Goal: Task Accomplishment & Management: Complete application form

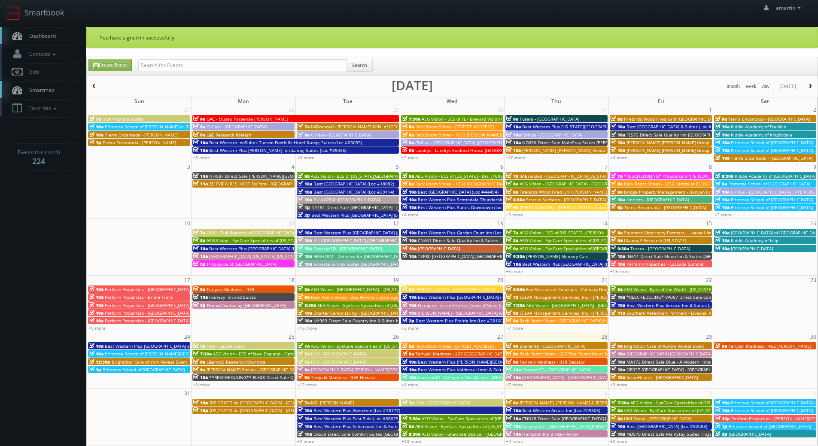
click at [66, 33] on link "Dashboard" at bounding box center [43, 36] width 86 height 18
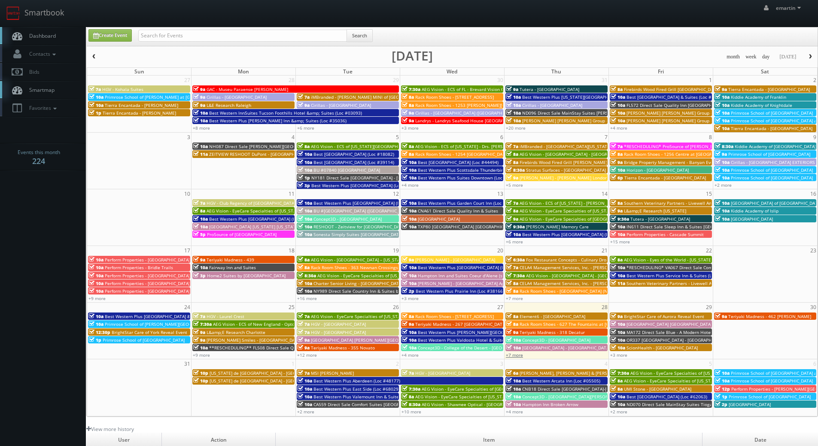
click at [514, 355] on link "+7 more" at bounding box center [514, 355] width 17 height 6
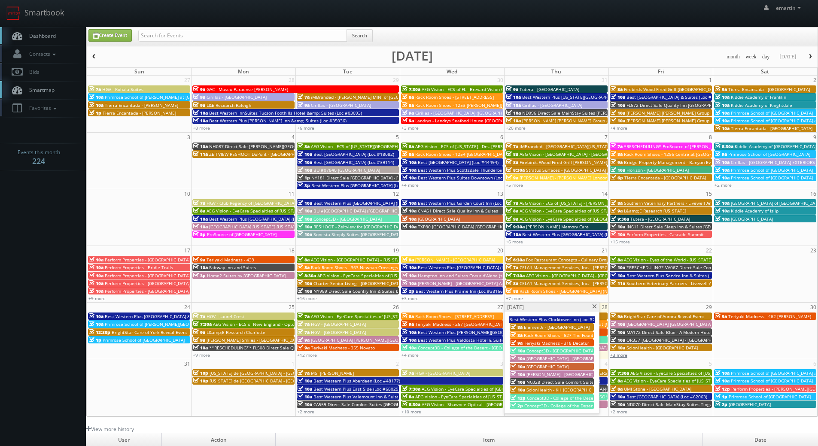
click at [619, 354] on link "+3 more" at bounding box center [618, 355] width 17 height 6
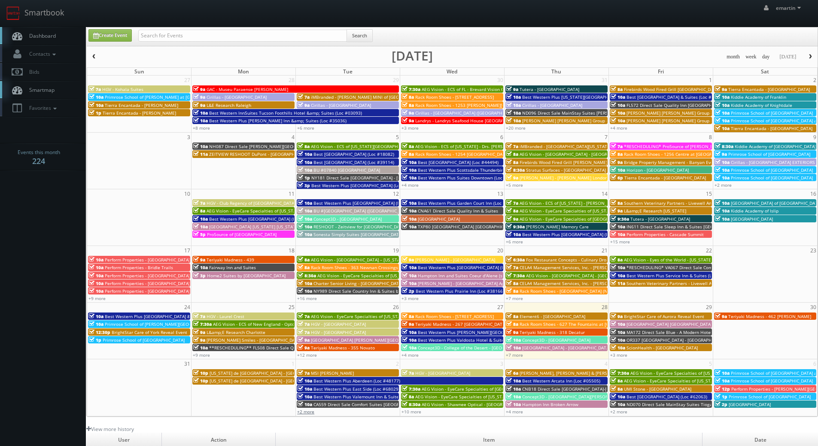
click at [308, 412] on link "+2 more" at bounding box center [305, 412] width 17 height 6
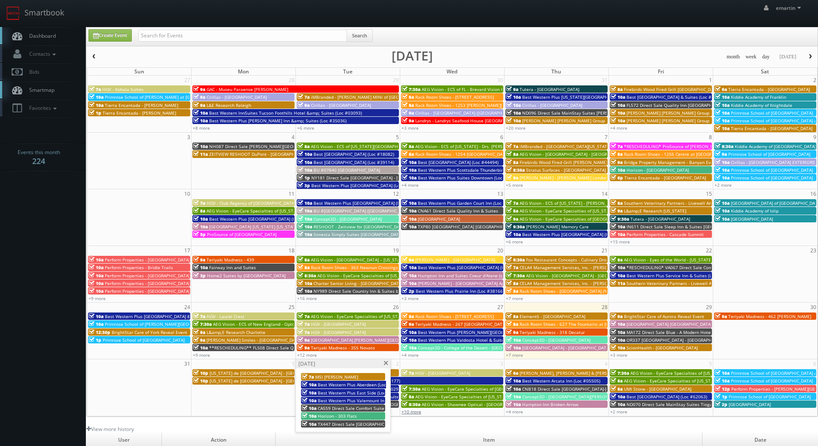
click at [413, 411] on link "+10 more" at bounding box center [411, 412] width 20 height 6
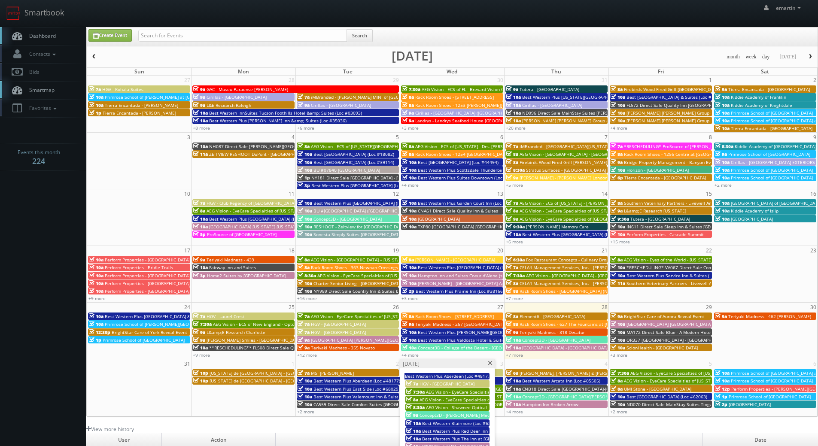
click at [61, 40] on link "Dashboard" at bounding box center [43, 36] width 86 height 18
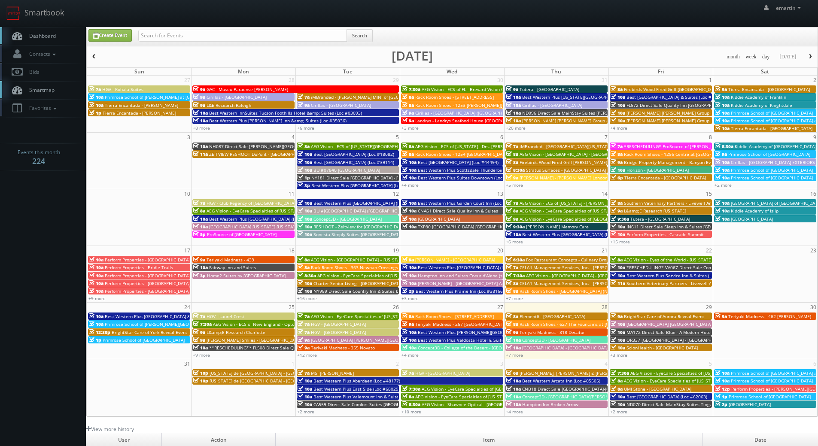
click at [56, 30] on link "Dashboard" at bounding box center [43, 36] width 86 height 18
click at [36, 34] on span "Dashboard" at bounding box center [40, 35] width 31 height 7
click at [67, 36] on link "Dashboard" at bounding box center [43, 36] width 86 height 18
click at [58, 27] on link "Dashboard" at bounding box center [43, 36] width 86 height 18
click at [53, 33] on span "Dashboard" at bounding box center [40, 35] width 31 height 7
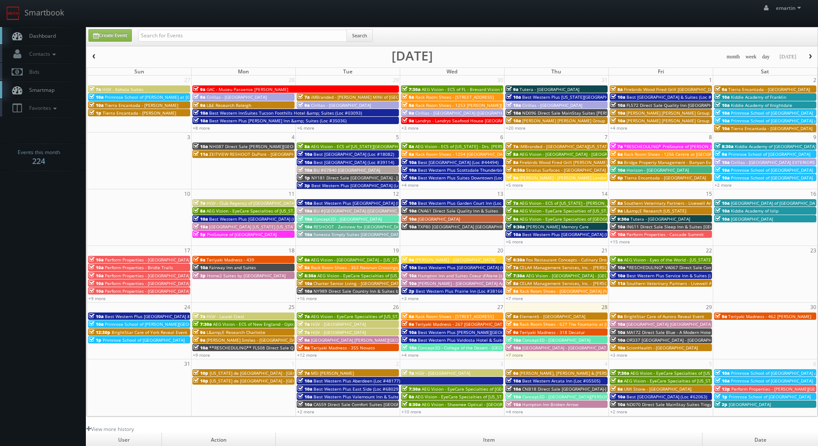
click at [52, 37] on span "Dashboard" at bounding box center [40, 35] width 31 height 7
click at [111, 33] on link "Create Event" at bounding box center [109, 35] width 43 height 12
type input "08/28/2025"
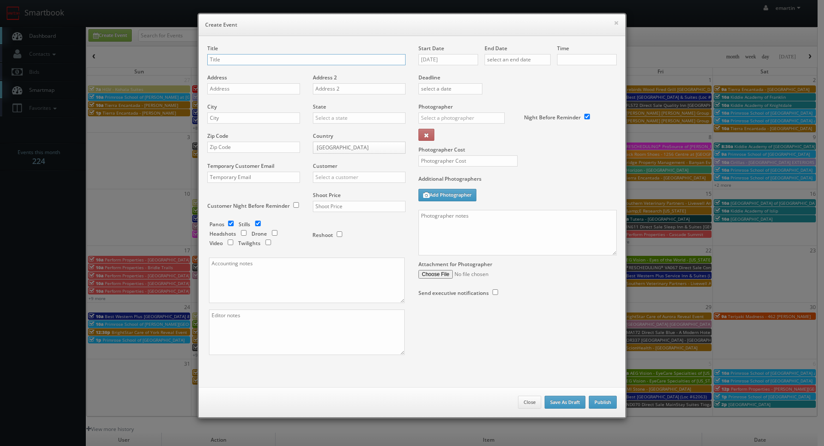
checkbox input "true"
type input "10:00am"
checkbox input "true"
click at [273, 61] on input "TNA83 Direct Sale" at bounding box center [306, 59] width 198 height 11
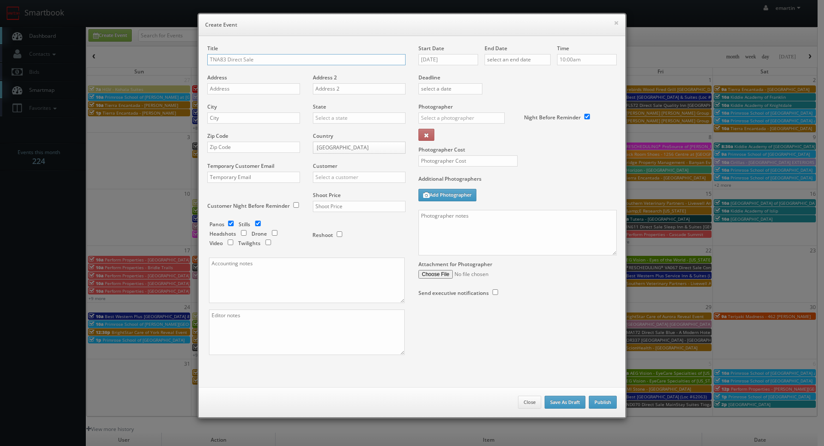
paste input "Sleep Inn & Suites"
type input "TNA83 Direct Sale Sleep Inn & Suites"
click at [268, 86] on input "text" at bounding box center [253, 88] width 93 height 11
paste input "[STREET_ADDRESS]"
type input "[STREET_ADDRESS]"
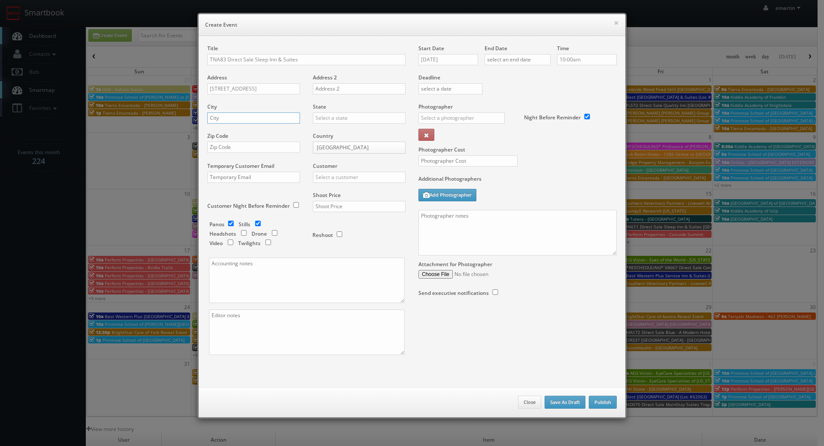
click at [258, 114] on input "text" at bounding box center [253, 118] width 93 height 11
paste input "[GEOGRAPHIC_DATA]"
type input "[GEOGRAPHIC_DATA]"
click at [335, 117] on input "text" at bounding box center [359, 118] width 93 height 11
click at [326, 132] on div "[US_STATE]" at bounding box center [359, 132] width 92 height 14
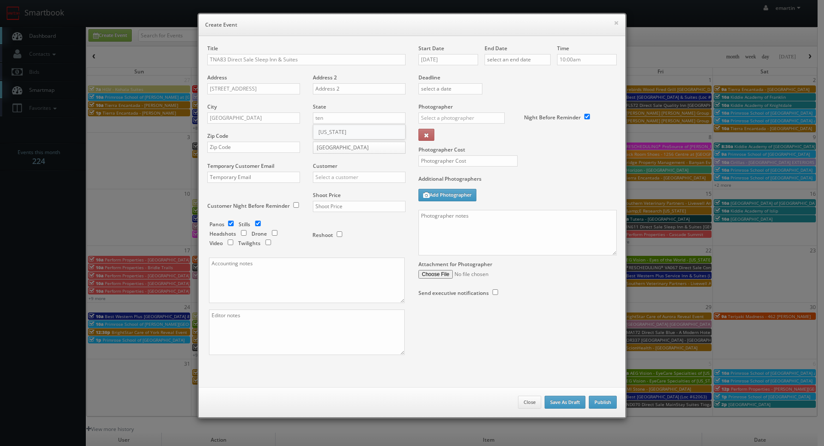
type input "[US_STATE]"
click at [237, 147] on input "text" at bounding box center [253, 147] width 93 height 11
paste input "37015"
type input "37015"
click at [340, 178] on input "text" at bounding box center [359, 177] width 93 height 11
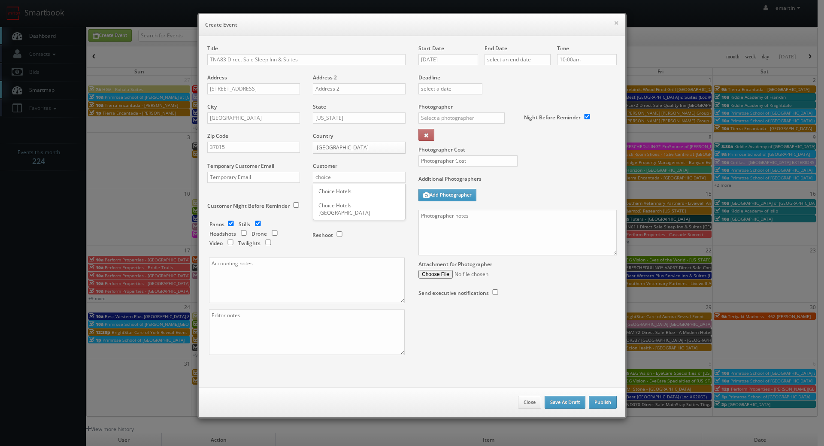
click at [365, 186] on div "Choice Hotels" at bounding box center [359, 191] width 92 height 14
type input "Choice Hotels"
click at [362, 210] on input "text" at bounding box center [359, 206] width 93 height 11
type input "1,150"
click at [380, 232] on div "Reshoot" at bounding box center [356, 231] width 86 height 20
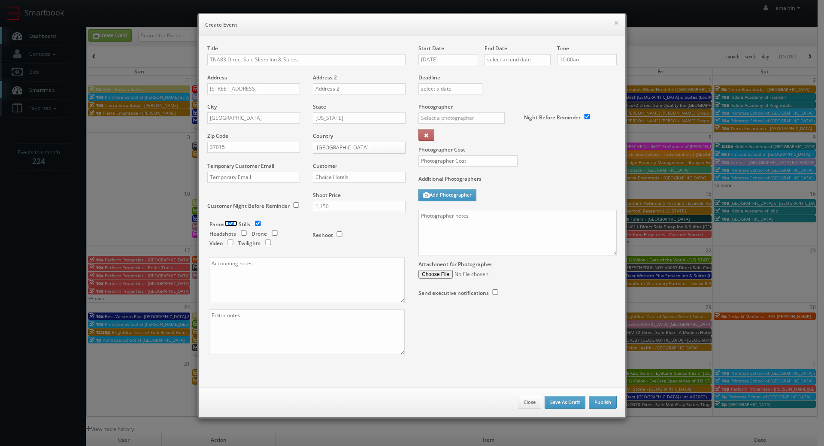
click at [231, 224] on input "checkbox" at bounding box center [231, 224] width 13 height 6
checkbox input "false"
drag, startPoint x: 424, startPoint y: 125, endPoint x: 428, endPoint y: 120, distance: 6.1
click at [425, 124] on div "_justin _photog1 Glen Aronwits Chris Dailey John Varnedore John Saunders Craig …" at bounding box center [465, 121] width 93 height 16
click at [428, 120] on input "text" at bounding box center [462, 118] width 86 height 11
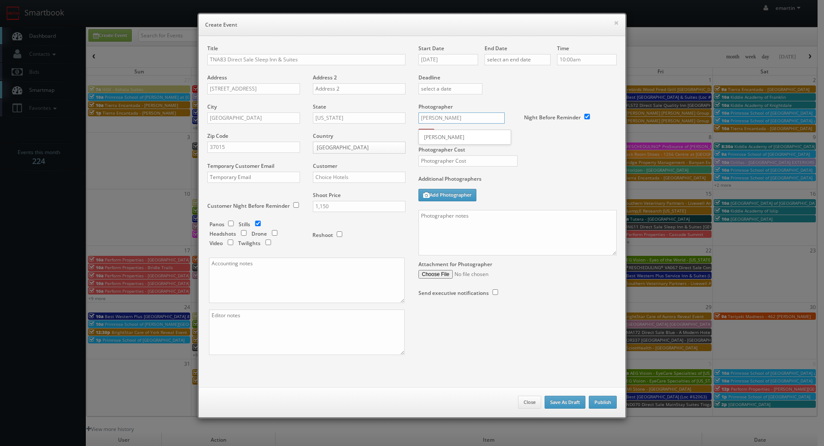
type input "[PERSON_NAME]"
click at [595, 177] on label "Additional Photographers" at bounding box center [518, 181] width 198 height 12
click at [610, 24] on h6 "Create Event" at bounding box center [412, 25] width 414 height 9
click at [611, 23] on div "× Create Event" at bounding box center [412, 25] width 427 height 22
click at [614, 23] on button "×" at bounding box center [616, 23] width 5 height 6
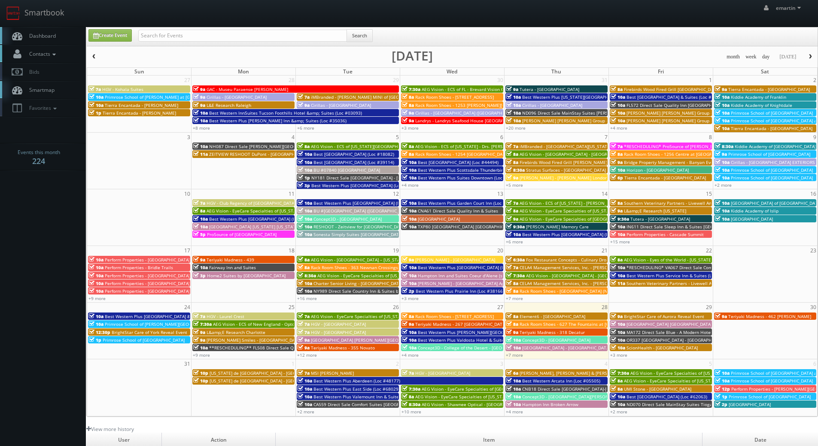
click at [49, 50] on span "Contacts" at bounding box center [41, 53] width 33 height 7
click at [50, 71] on link "Manage Photographers" at bounding box center [43, 69] width 86 height 12
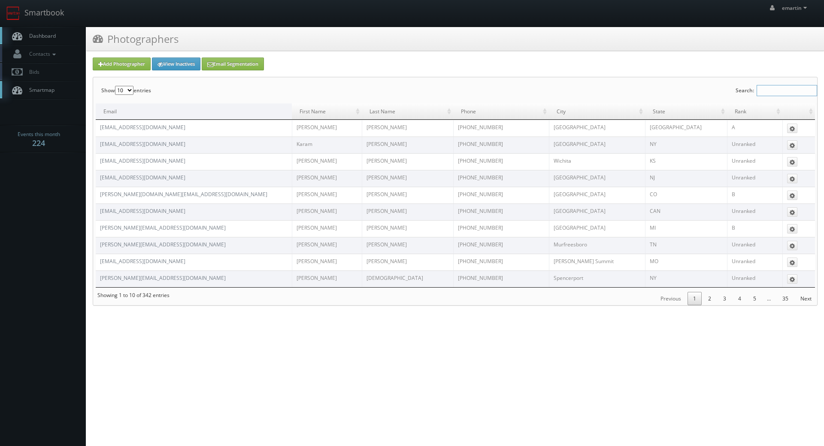
click at [767, 89] on input "Search:" at bounding box center [787, 90] width 61 height 11
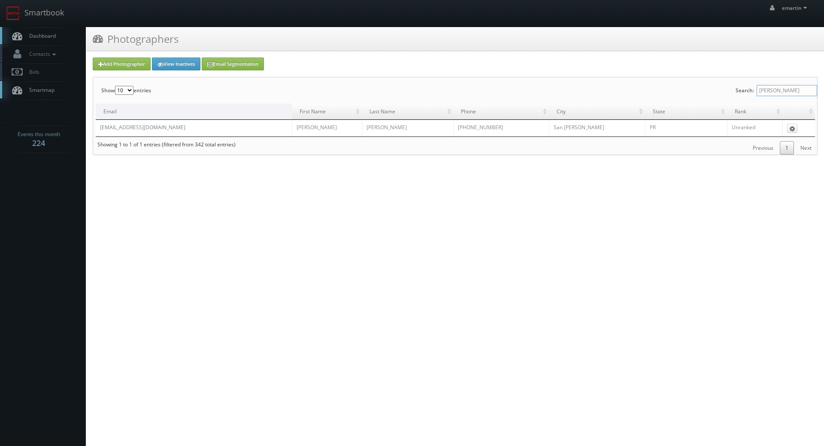
type input "[PERSON_NAME]"
click at [116, 62] on link "Add Photographer" at bounding box center [122, 64] width 58 height 13
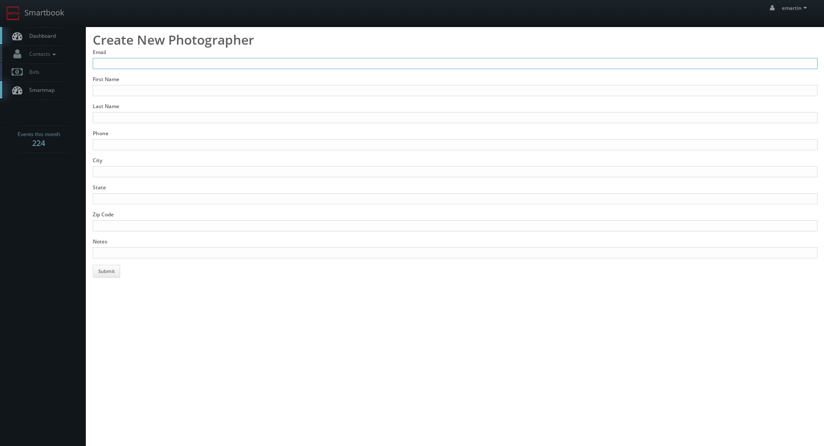
click at [115, 67] on input "Email" at bounding box center [455, 63] width 725 height 11
paste input "[PERSON_NAME][EMAIL_ADDRESS][DOMAIN_NAME]"
type input "[PERSON_NAME][EMAIL_ADDRESS][DOMAIN_NAME]"
click at [122, 92] on input "First Name" at bounding box center [455, 90] width 725 height 11
type input "Neil"
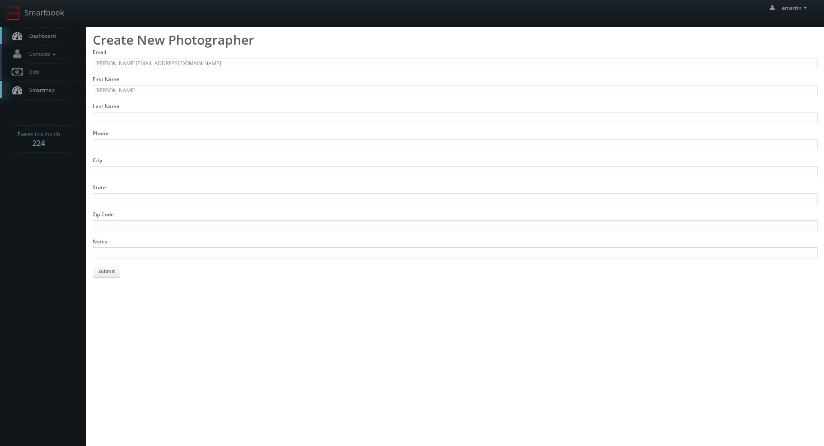
click at [204, 127] on form "Email neil@creativexistence360.com First Name Neil Last Name Phone City State Z…" at bounding box center [455, 163] width 725 height 229
click at [203, 125] on form "Email neil@creativexistence360.com First Name Neil Last Name Phone City State Z…" at bounding box center [455, 163] width 725 height 229
click at [204, 120] on input "Last Name" at bounding box center [455, 117] width 725 height 11
paste input "Cariani"
type input "Cariani"
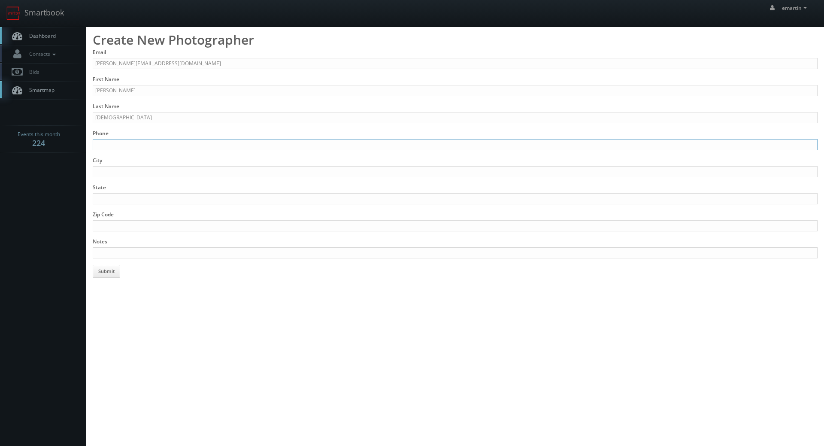
click at [176, 142] on input "Phone" at bounding box center [455, 144] width 725 height 11
click at [134, 142] on input "Phone" at bounding box center [455, 144] width 725 height 11
paste input "931.320.9355"
type input "931.320.9355"
click at [134, 167] on input "City" at bounding box center [455, 171] width 725 height 11
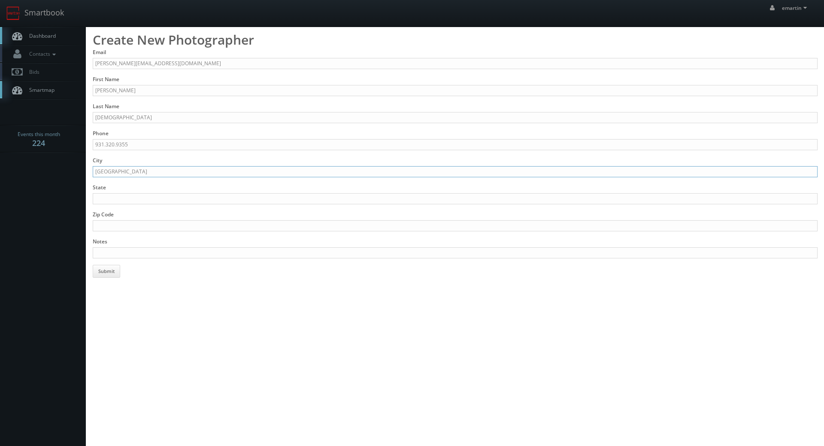
type input "Nashville"
type input "[US_STATE]"
click at [216, 253] on input "added 8.28.25." at bounding box center [455, 252] width 725 height 11
paste input "www.CreativeXistence360.com"
type input "added 8.28.25. www.CreativeXistence360.com"
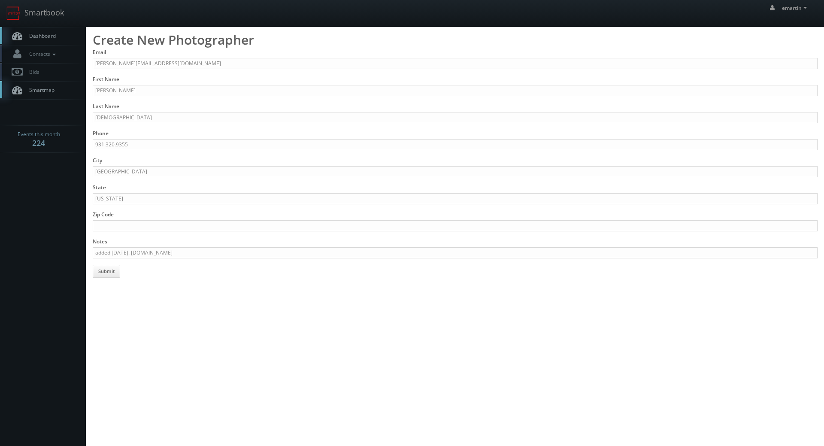
click at [198, 294] on html "Smartbook Toggle Side Navigation Toggle Top Navigation emartin emartin Profile …" at bounding box center [412, 223] width 824 height 446
click at [113, 272] on button "Submit" at bounding box center [106, 271] width 27 height 13
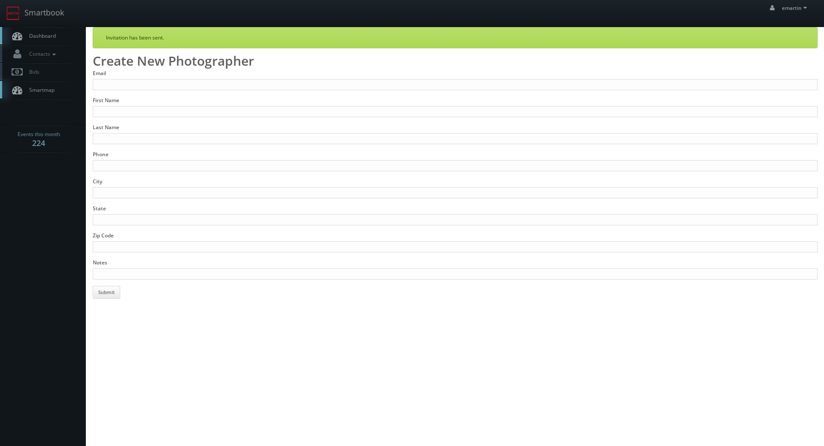
click at [60, 41] on link "Dashboard" at bounding box center [43, 36] width 86 height 18
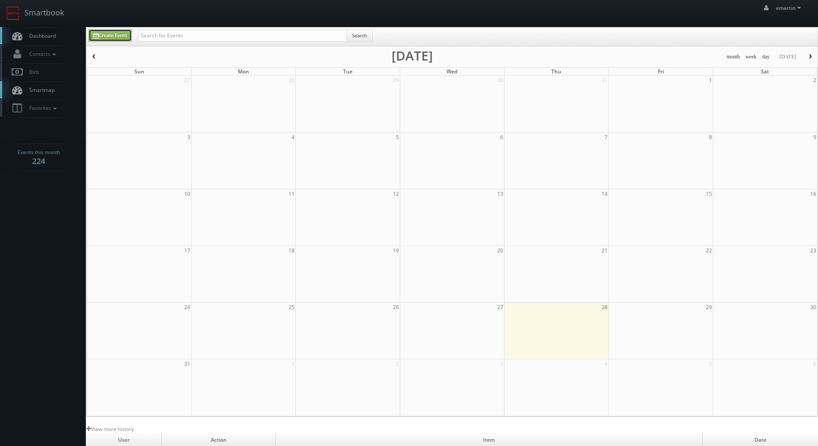
click at [121, 35] on link "Create Event" at bounding box center [109, 35] width 43 height 12
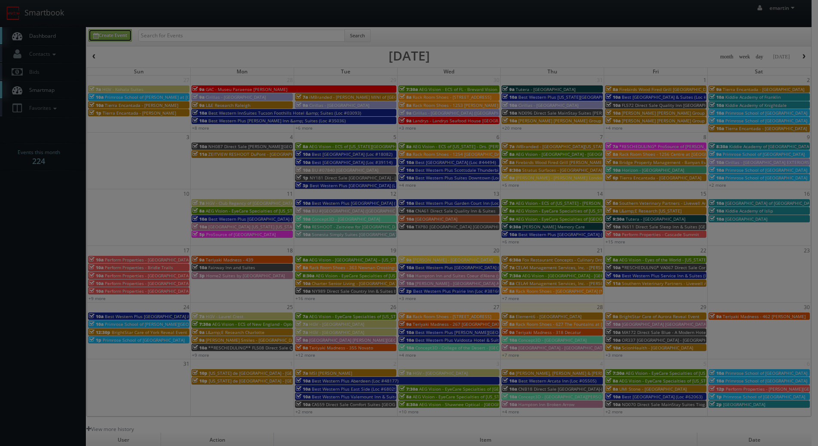
type input "[DATE]"
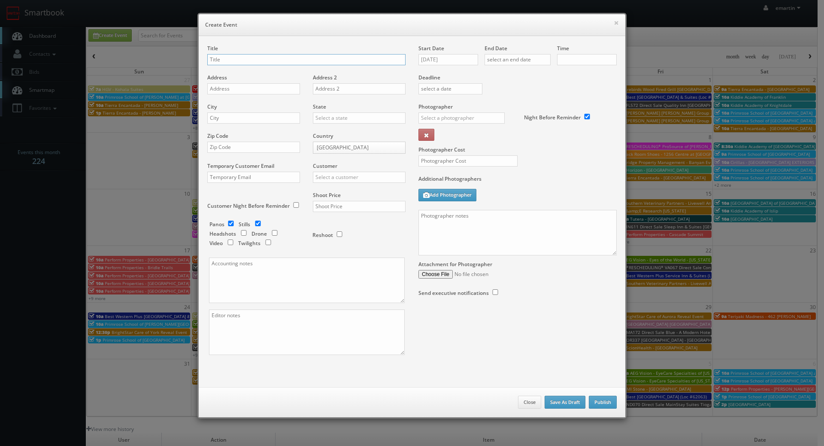
checkbox input "true"
type input "10:00am"
checkbox input "true"
click at [435, 118] on input "text" at bounding box center [462, 118] width 86 height 11
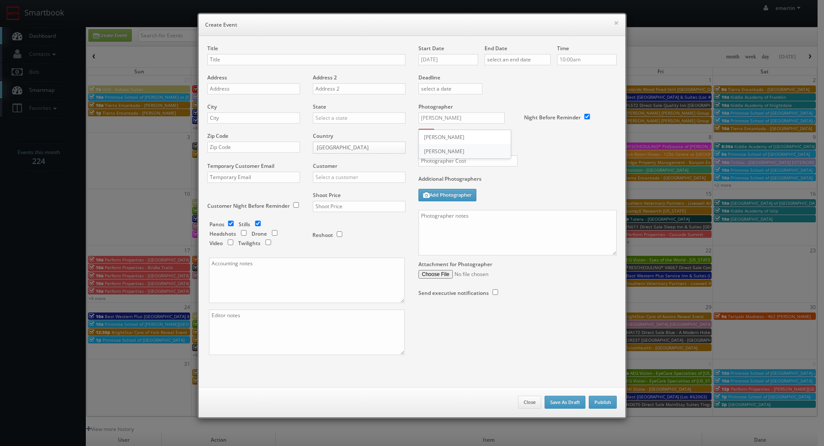
click at [434, 148] on div "[PERSON_NAME]" at bounding box center [465, 151] width 92 height 14
type input "[PERSON_NAME]"
click at [532, 162] on div "Photographer Cost" at bounding box center [517, 139] width 211 height 72
click at [249, 55] on input "text" at bounding box center [306, 59] width 198 height 11
paste input "TNA83"
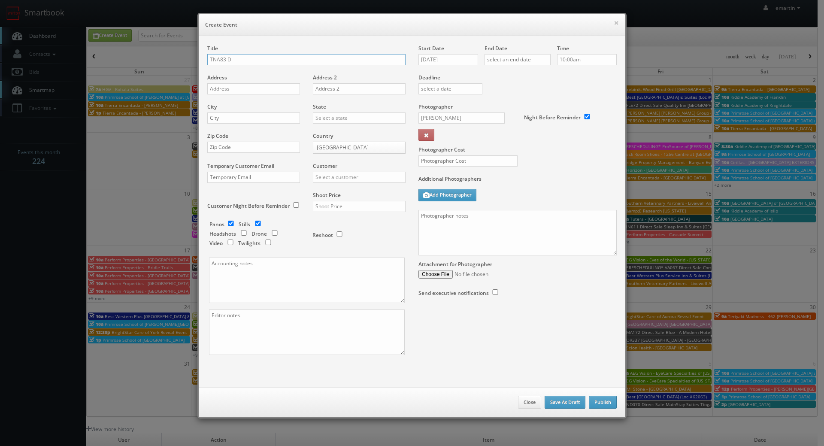
type input "TNA83 Direct Sale Sleep Inn & Suites"
drag, startPoint x: 222, startPoint y: 87, endPoint x: 216, endPoint y: 88, distance: 5.6
click at [222, 87] on input "text" at bounding box center [253, 88] width 93 height 11
paste input "[STREET_ADDRESS]"
type input "[STREET_ADDRESS]"
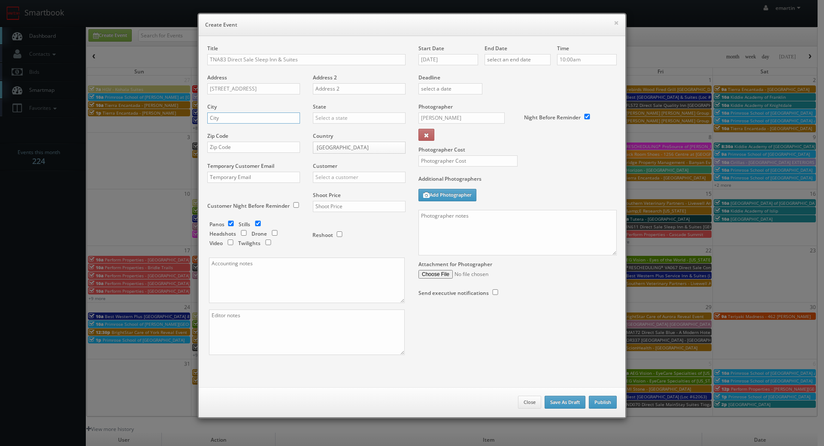
click at [271, 118] on input "text" at bounding box center [253, 118] width 93 height 11
paste input "[GEOGRAPHIC_DATA]"
type input "[GEOGRAPHIC_DATA]"
click at [346, 121] on input "text" at bounding box center [359, 118] width 93 height 11
click at [343, 128] on div "[US_STATE]" at bounding box center [359, 132] width 92 height 14
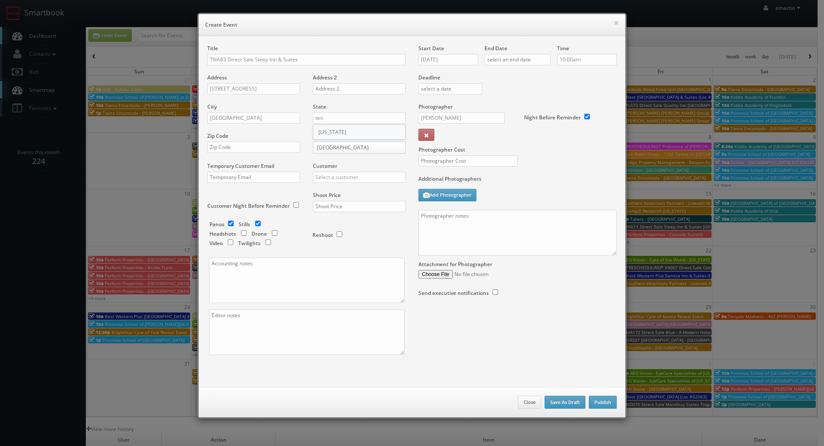
type input "[US_STATE]"
click at [228, 149] on input "text" at bounding box center [253, 147] width 93 height 11
paste input "37015"
type input "37015"
drag, startPoint x: 327, startPoint y: 175, endPoint x: 327, endPoint y: 164, distance: 11.6
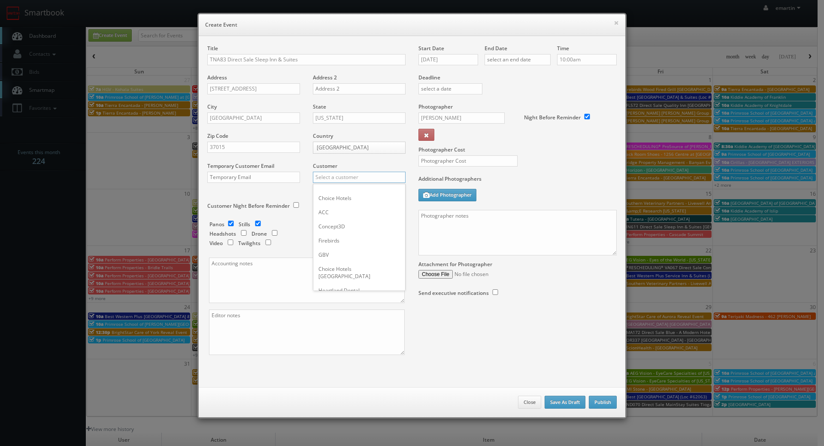
click at [327, 173] on input "text" at bounding box center [359, 177] width 93 height 11
click at [374, 191] on div "Choice Hotels" at bounding box center [359, 191] width 92 height 14
type input "Choice Hotels"
click at [355, 204] on input "text" at bounding box center [359, 206] width 93 height 11
type input "1,150"
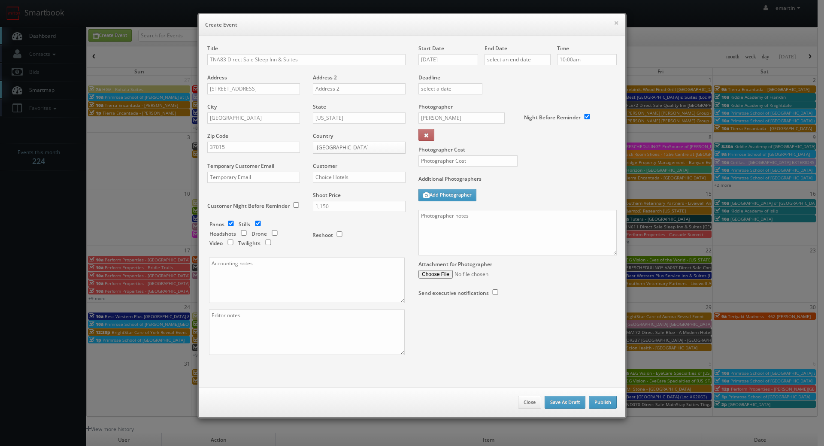
click at [349, 229] on div "Reshoot" at bounding box center [356, 231] width 86 height 20
click at [230, 222] on input "checkbox" at bounding box center [231, 224] width 13 height 6
checkbox input "false"
click at [466, 55] on input "[DATE]" at bounding box center [449, 59] width 60 height 11
click at [476, 164] on td "4" at bounding box center [475, 162] width 12 height 12
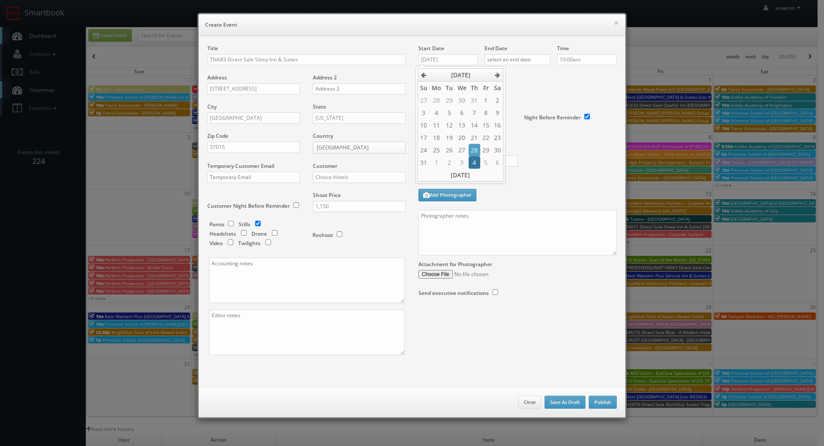
type input "[DATE]"
click at [521, 54] on input "text" at bounding box center [518, 59] width 66 height 11
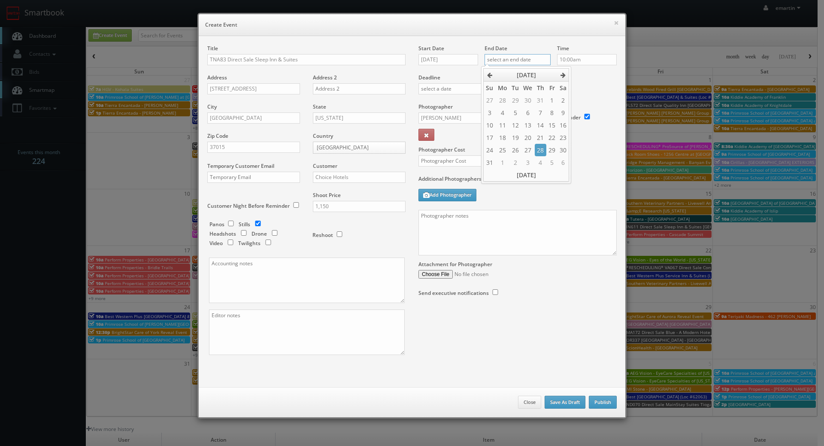
click at [523, 58] on input "text" at bounding box center [518, 59] width 66 height 11
click at [540, 161] on td "4" at bounding box center [541, 162] width 12 height 12
type input "[DATE]"
click at [590, 93] on div "Deadline" at bounding box center [517, 74] width 211 height 58
click at [457, 161] on input "text" at bounding box center [468, 160] width 99 height 11
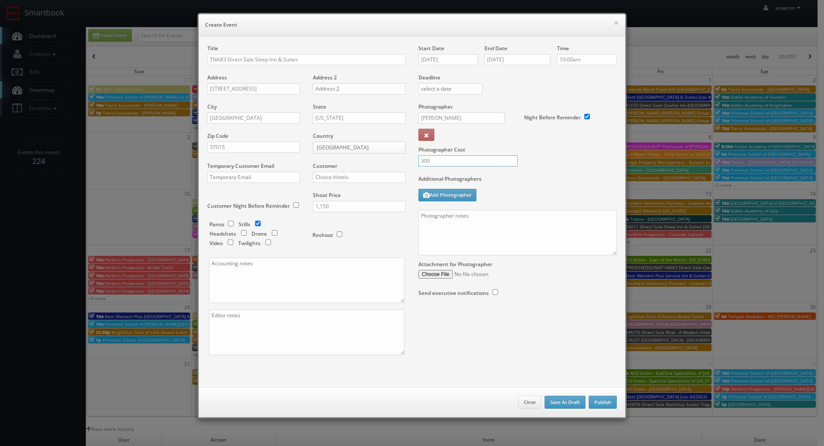
type input "300"
click at [603, 201] on div "Additional Photographers Add Photographer" at bounding box center [518, 192] width 198 height 35
drag, startPoint x: 519, startPoint y: 257, endPoint x: 529, endPoint y: 237, distance: 22.1
click at [523, 254] on div "Start Date [DATE] End Date [DATE] Time 10:00am Deadline Photographer [PERSON_NA…" at bounding box center [517, 179] width 211 height 269
click at [529, 239] on textarea at bounding box center [518, 233] width 198 height 46
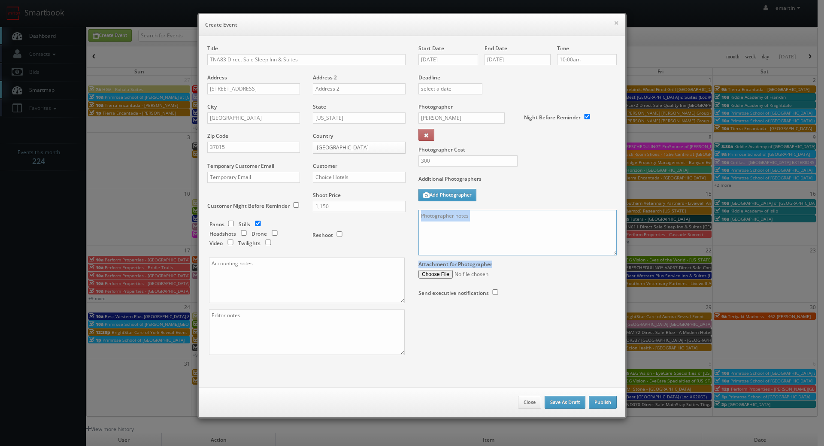
click at [557, 225] on textarea at bounding box center [518, 233] width 198 height 46
click at [554, 288] on div "Start Date [DATE] End Date [DATE] Time 10:00am Deadline Photographer [PERSON_NA…" at bounding box center [517, 179] width 211 height 269
click at [539, 230] on textarea at bounding box center [518, 233] width 198 height 46
paste textarea "Onsite contact is _____. Stills only. Full shoot including _ room types/exterio…"
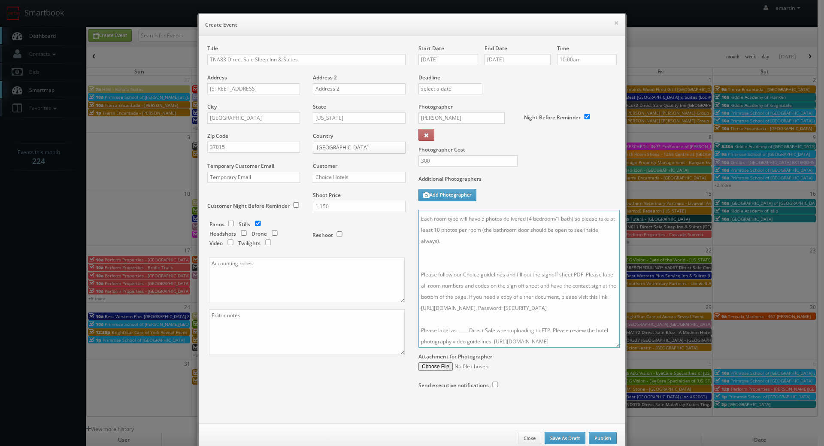
drag, startPoint x: 611, startPoint y: 253, endPoint x: 615, endPoint y: 363, distance: 110.0
click at [615, 348] on textarea "Onsite contact is _____. Stills only. Full shoot including _ room types/exterio…" at bounding box center [519, 279] width 201 height 138
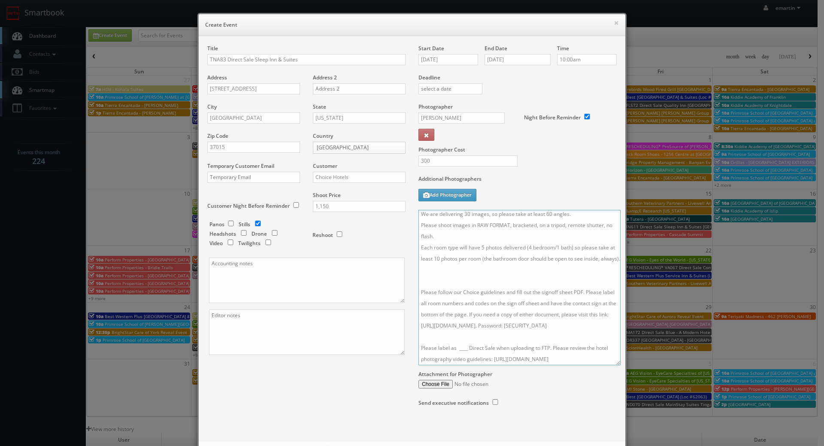
scroll to position [47, 0]
click at [459, 287] on textarea "Onsite contact is _____. Stills only. Full shoot including _ room types/exterio…" at bounding box center [520, 287] width 202 height 155
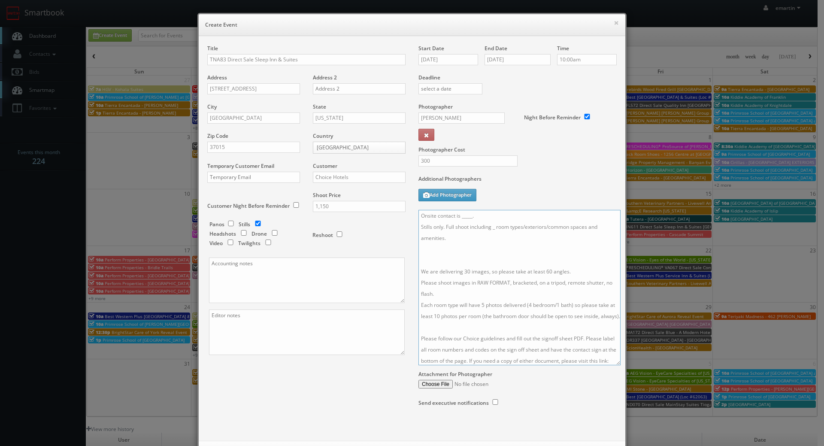
click at [456, 256] on textarea "Onsite contact is _____. Stills only. Full shoot including _ room types/exterio…" at bounding box center [520, 287] width 202 height 155
click at [464, 335] on textarea "Onsite contact is _____. Stills only. Full shoot including _ room types/exterio…" at bounding box center [520, 287] width 202 height 155
click at [489, 228] on textarea "Onsite contact is _____. Stills only. Full shoot including _ room types/exterio…" at bounding box center [520, 287] width 202 height 155
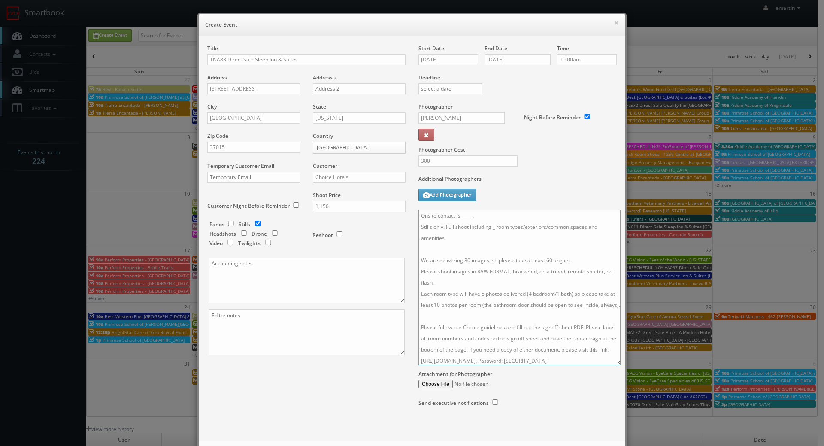
click at [493, 228] on textarea "Onsite contact is _____. Stills only. Full shoot including _ room types/exterio…" at bounding box center [520, 287] width 202 height 155
drag, startPoint x: 506, startPoint y: 212, endPoint x: 460, endPoint y: 217, distance: 45.8
click at [459, 218] on textarea "Onsite contact is _____. Stills only. Full shoot including 5 room types/exterio…" at bounding box center [520, 287] width 202 height 155
type textarea "Onsite contact is [PERSON_NAME]. Stills only. Full shoot including 5 room types…"
drag, startPoint x: 274, startPoint y: 406, endPoint x: 335, endPoint y: 406, distance: 61.8
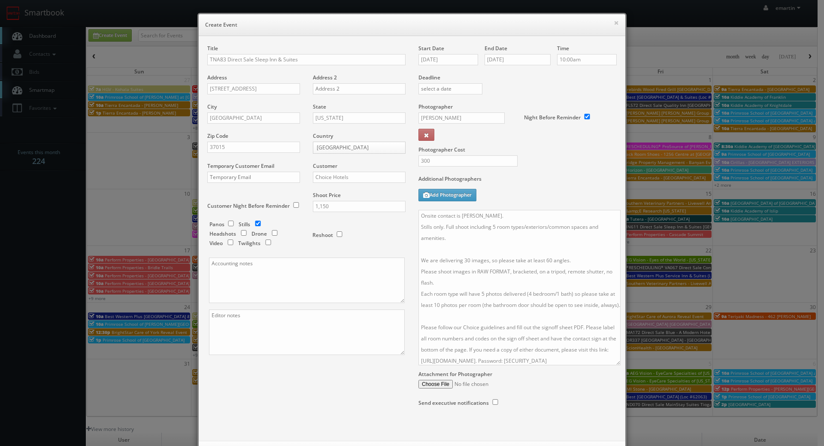
click at [274, 406] on div "Title TNA83 Direct Sale Sleep Inn & Suites Address [STREET_ADDRESS] Address 2 C…" at bounding box center [412, 234] width 423 height 379
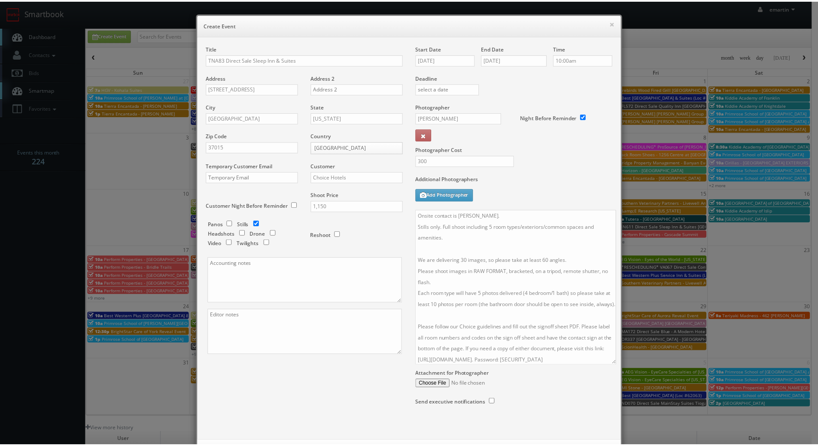
scroll to position [39, 0]
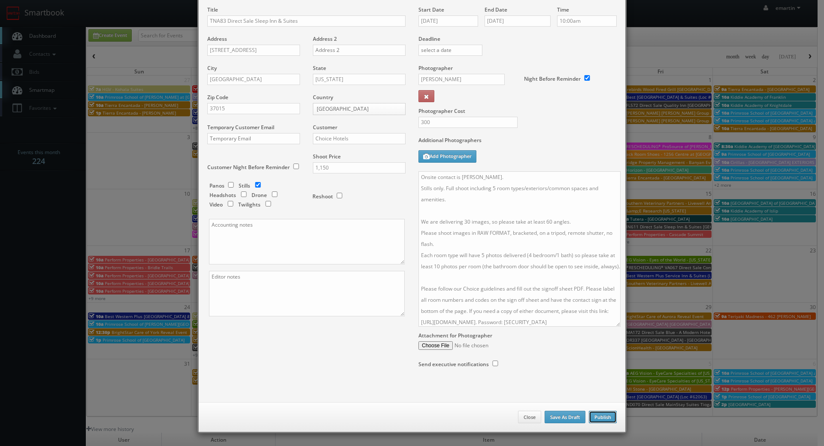
click at [601, 419] on button "Publish" at bounding box center [603, 417] width 28 height 13
